Goal: Browse casually

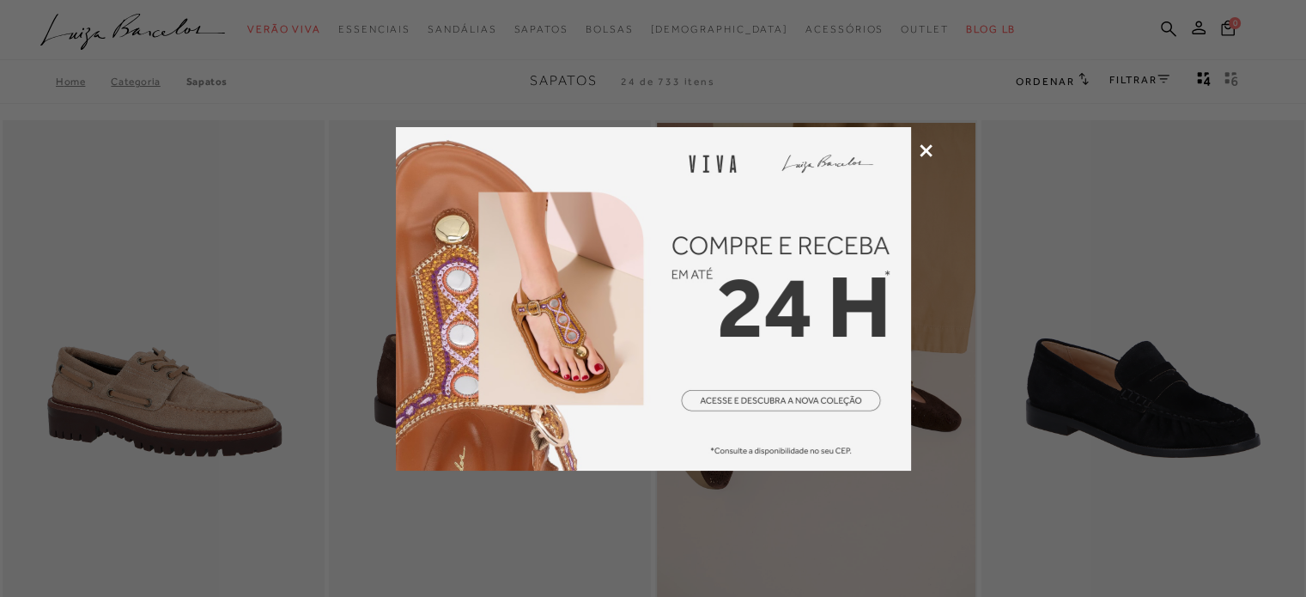
click at [925, 149] on icon at bounding box center [925, 150] width 13 height 13
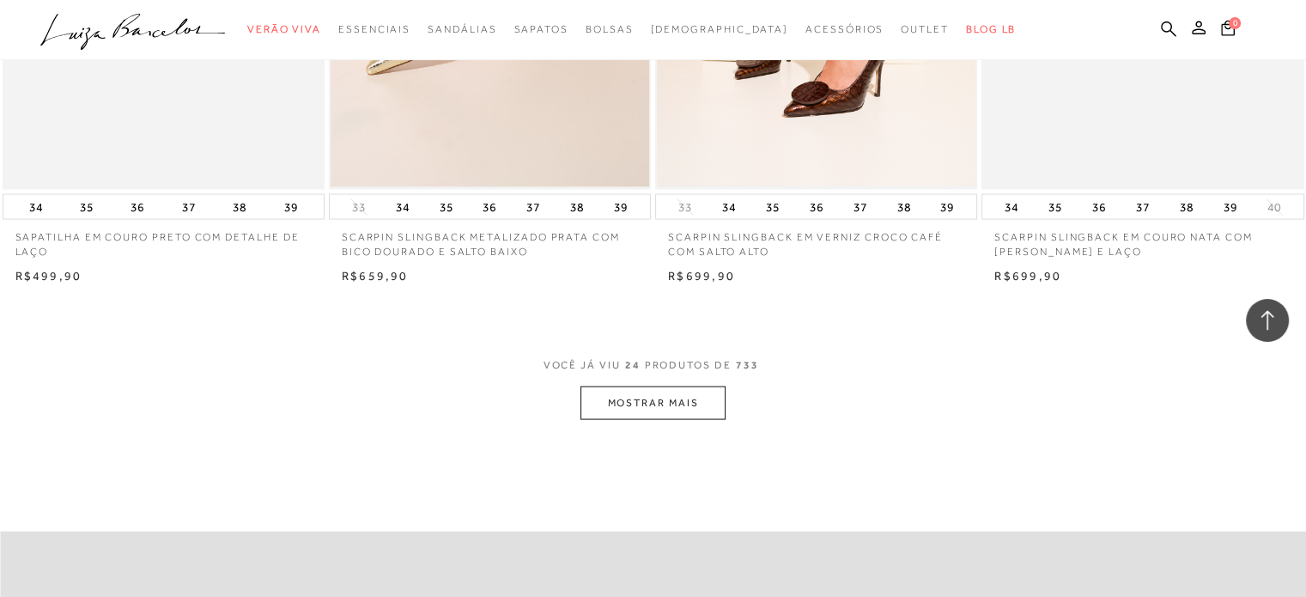
scroll to position [3434, 0]
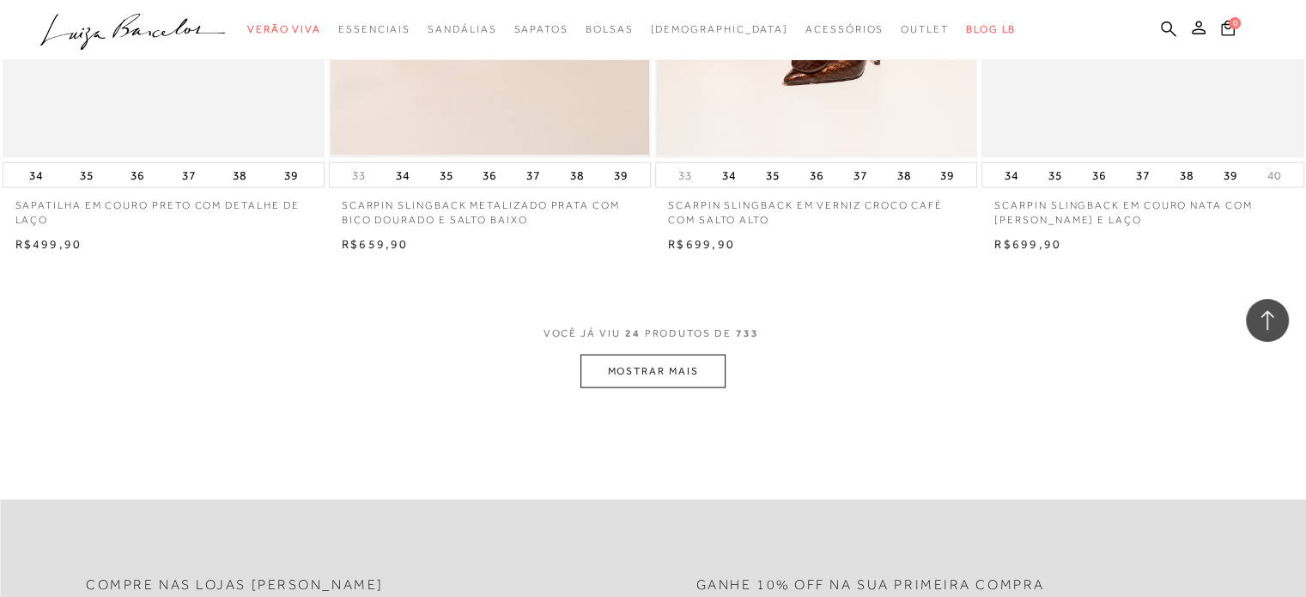
click at [690, 355] on button "MOSTRAR MAIS" at bounding box center [652, 371] width 144 height 33
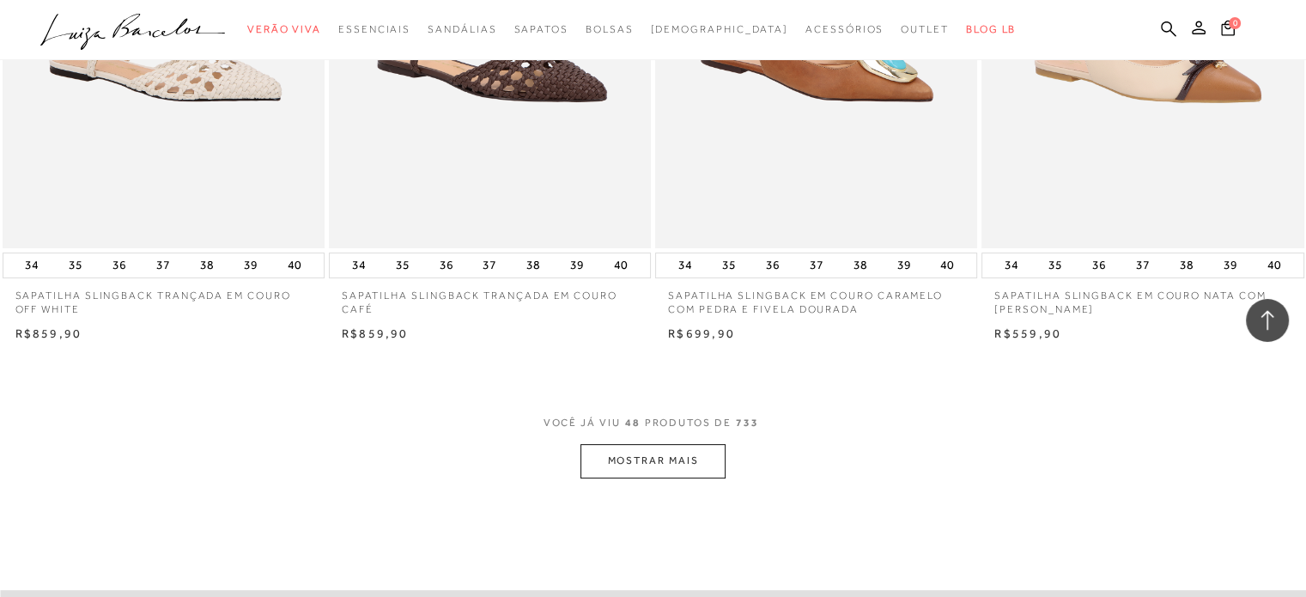
scroll to position [7125, 0]
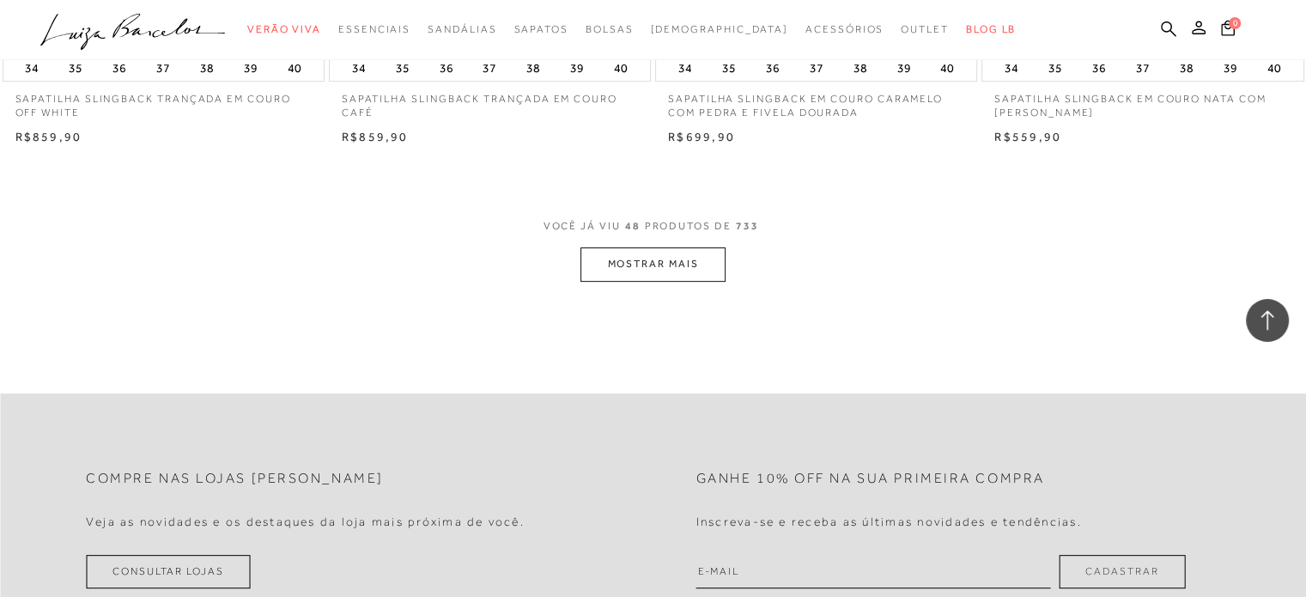
click at [704, 247] on button "MOSTRAR MAIS" at bounding box center [652, 263] width 144 height 33
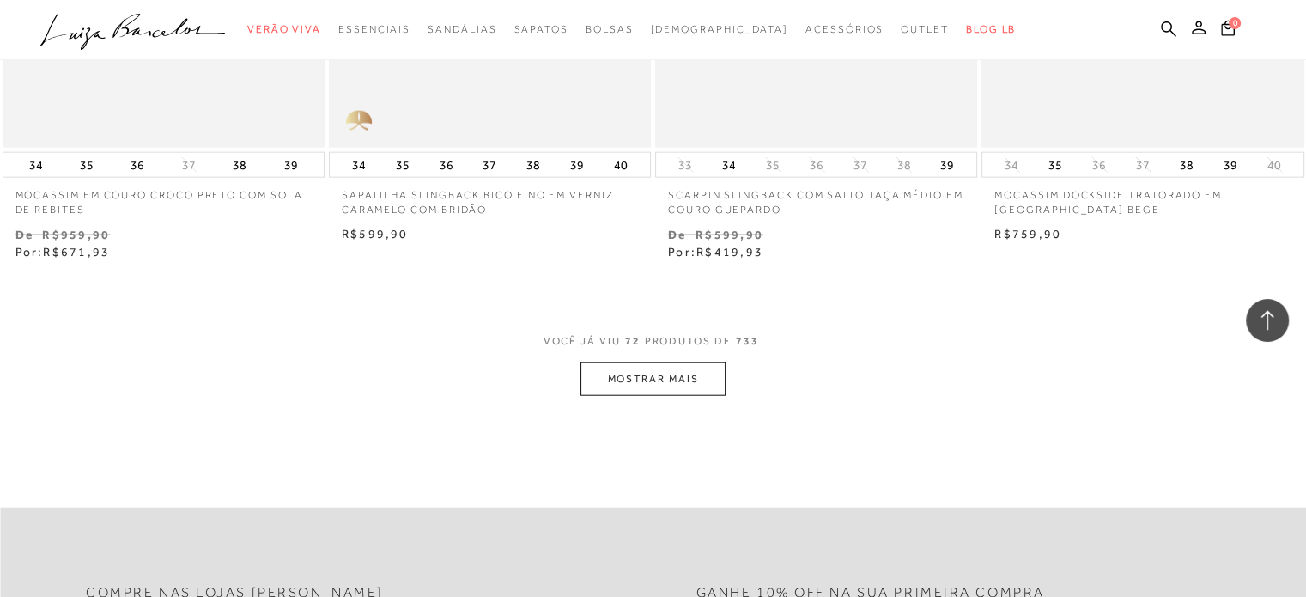
scroll to position [10644, 0]
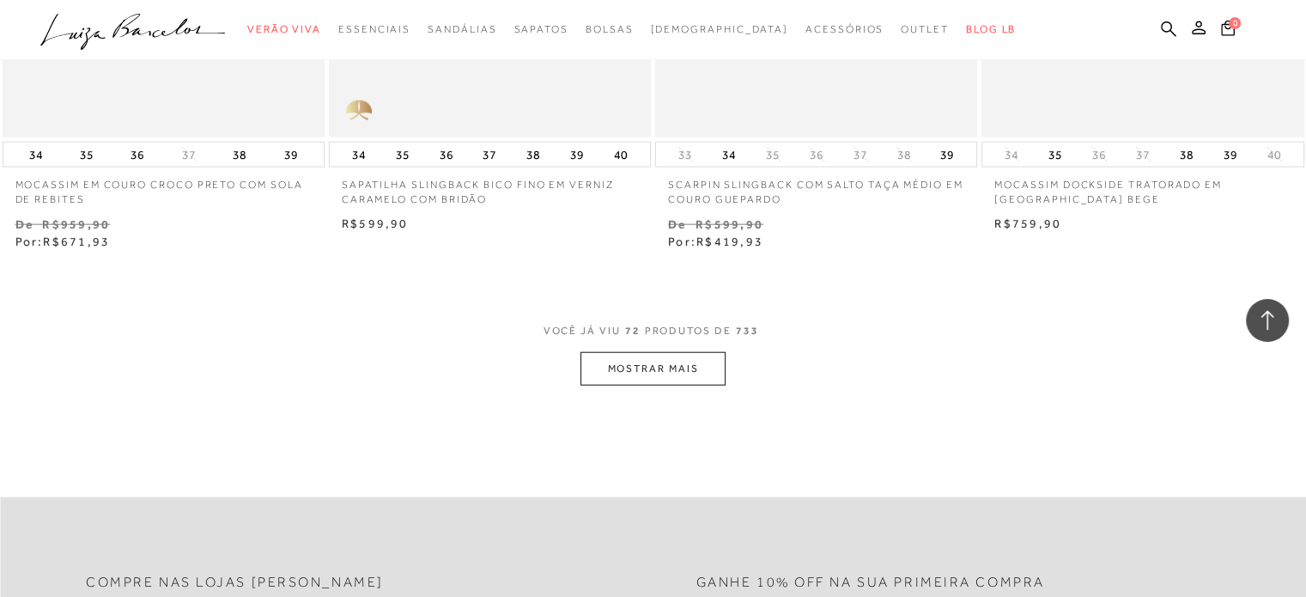
click at [693, 353] on button "MOSTRAR MAIS" at bounding box center [652, 368] width 144 height 33
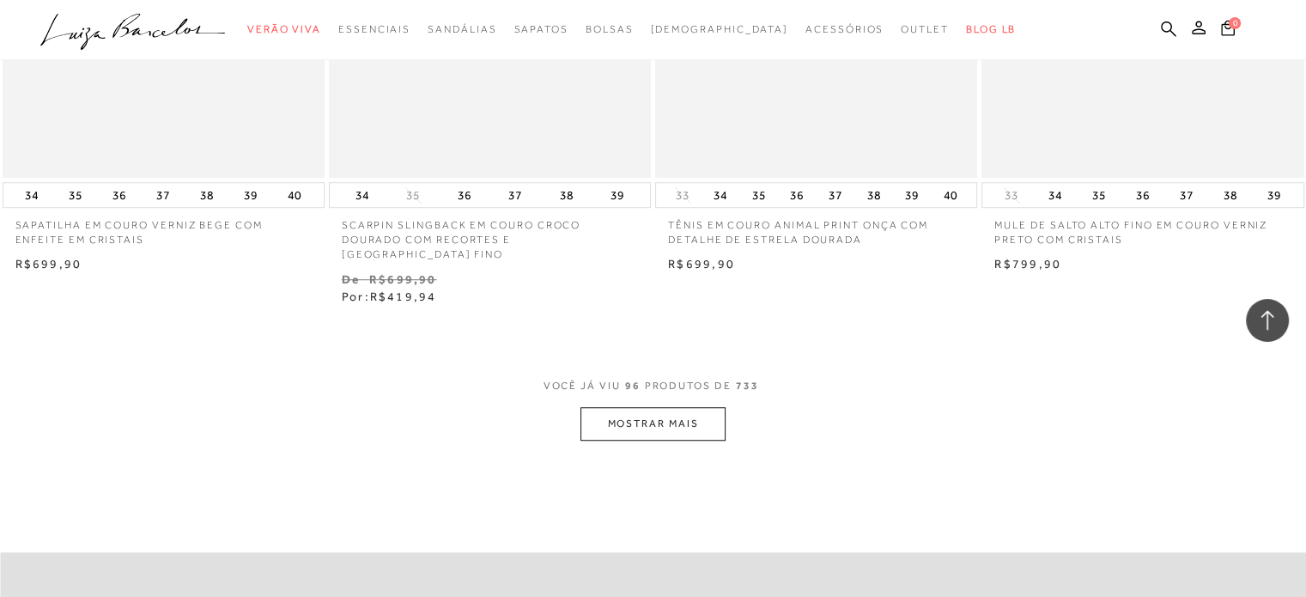
scroll to position [14250, 0]
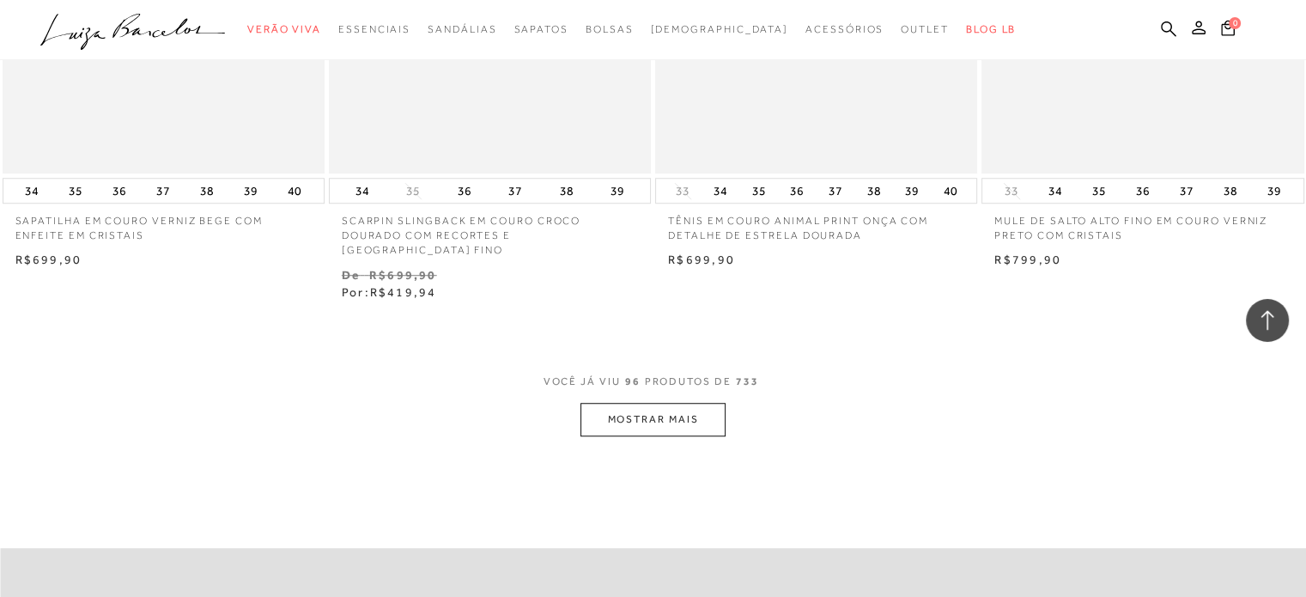
click at [686, 403] on button "MOSTRAR MAIS" at bounding box center [652, 419] width 144 height 33
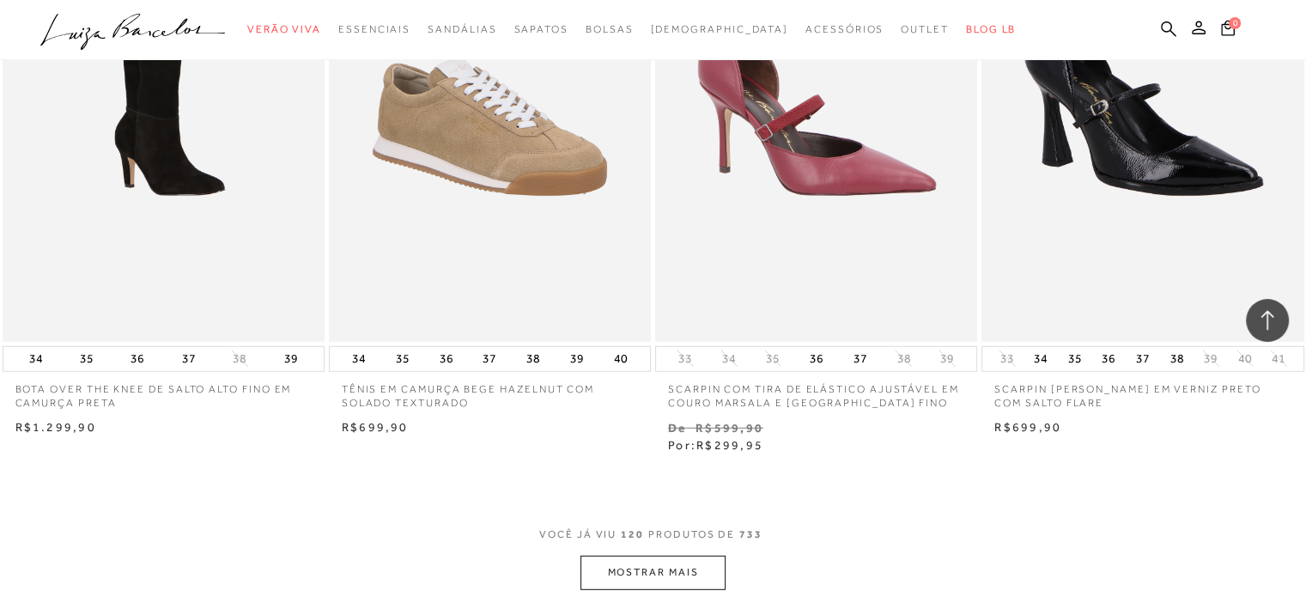
scroll to position [17855, 0]
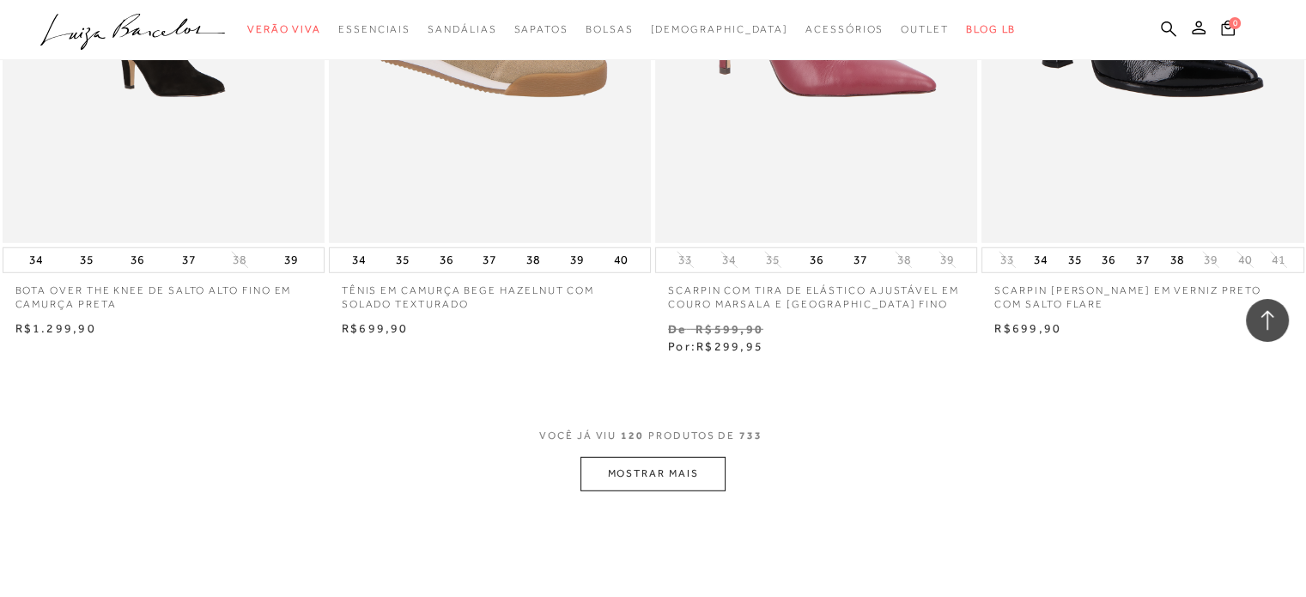
click at [670, 457] on button "MOSTRAR MAIS" at bounding box center [652, 473] width 144 height 33
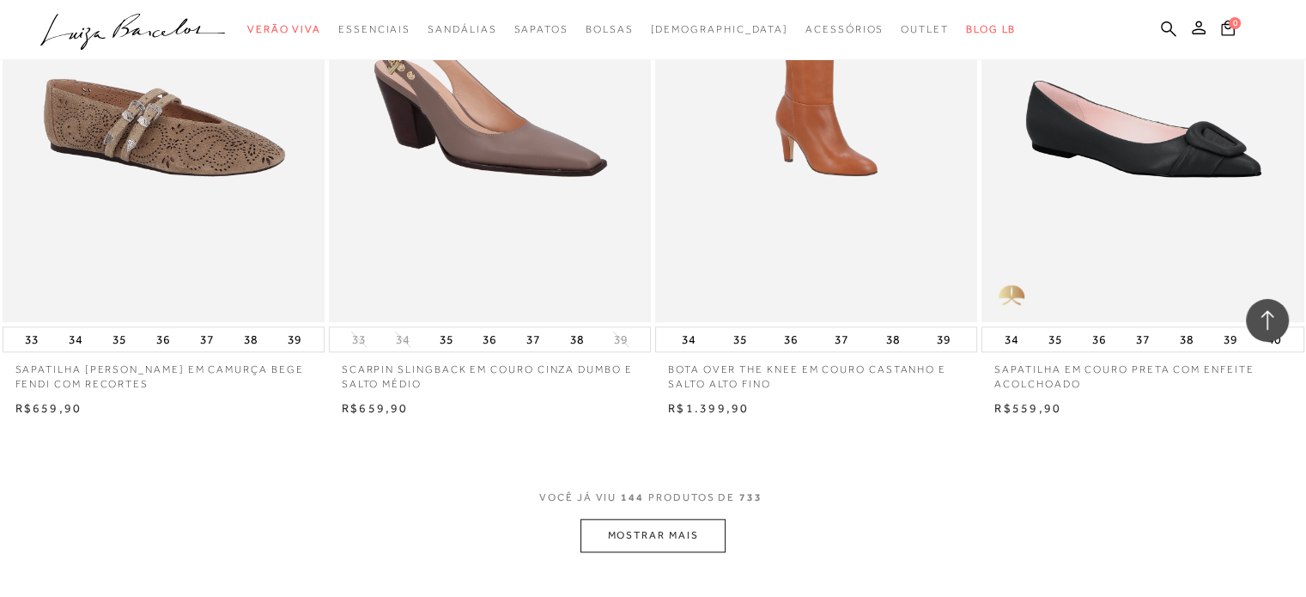
scroll to position [21460, 0]
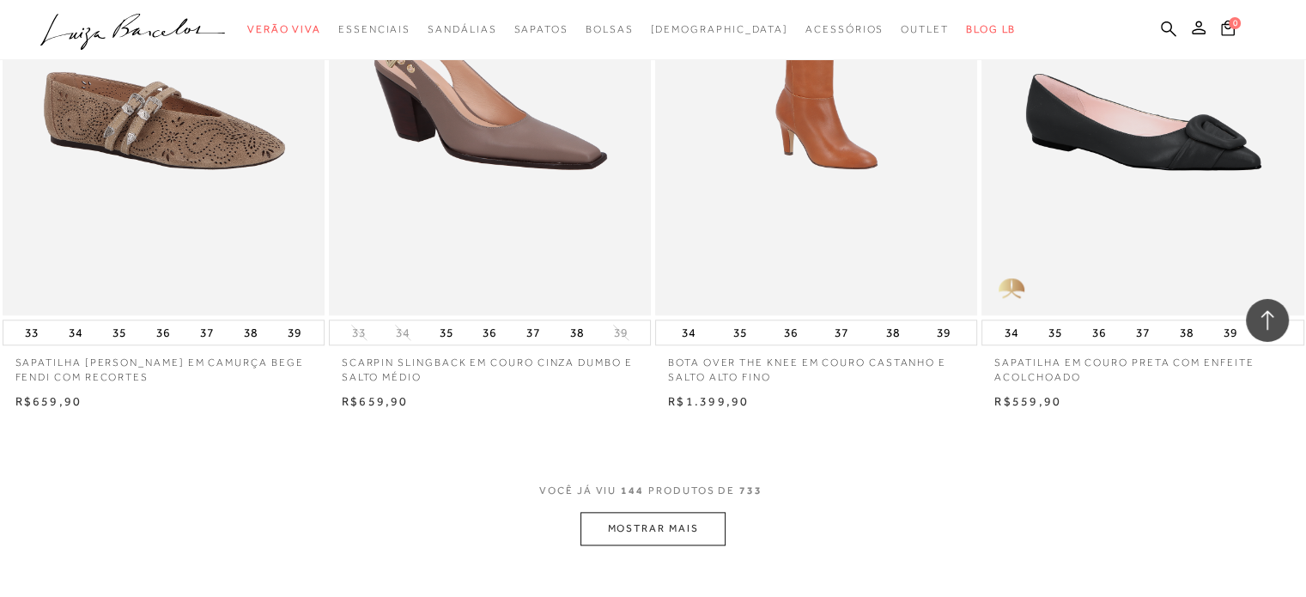
click at [690, 512] on button "MOSTRAR MAIS" at bounding box center [652, 528] width 144 height 33
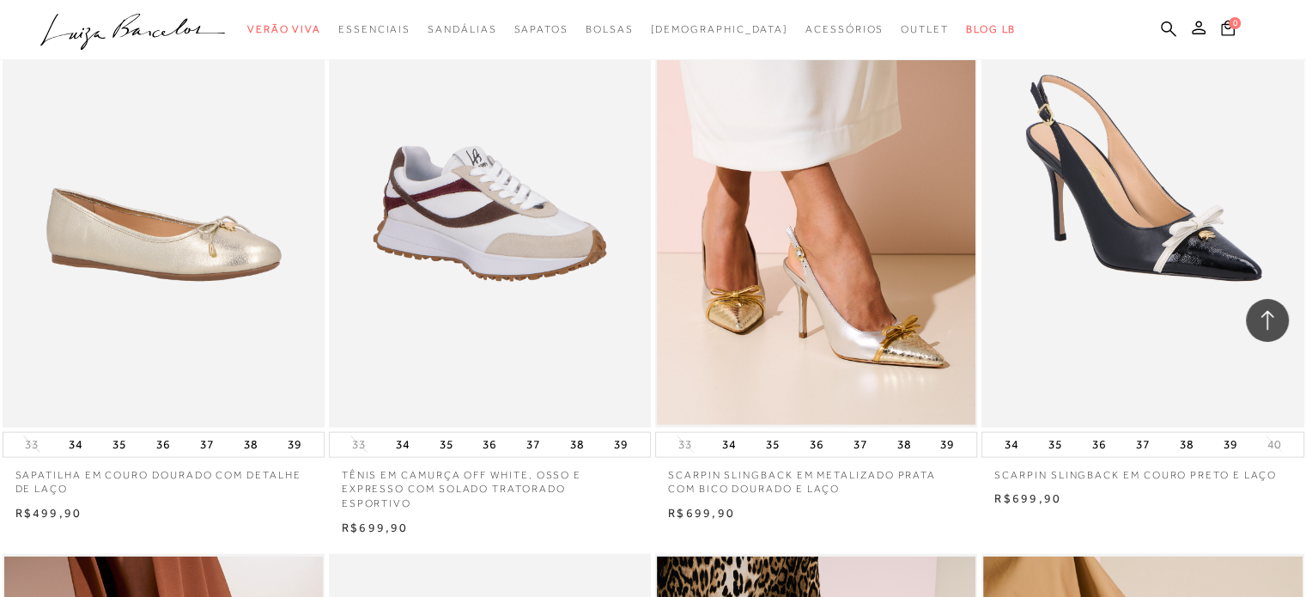
scroll to position [3726, 0]
